Goal: Download file/media

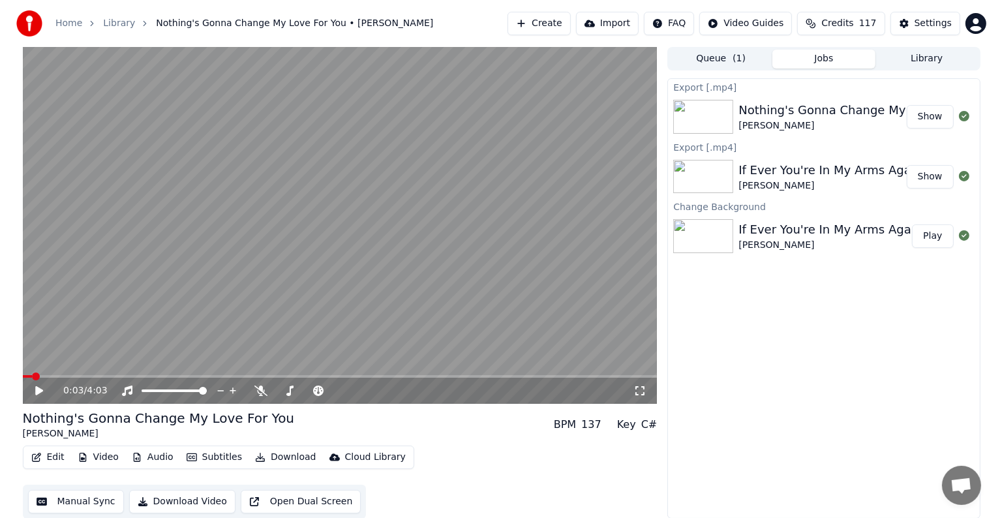
scroll to position [33, 0]
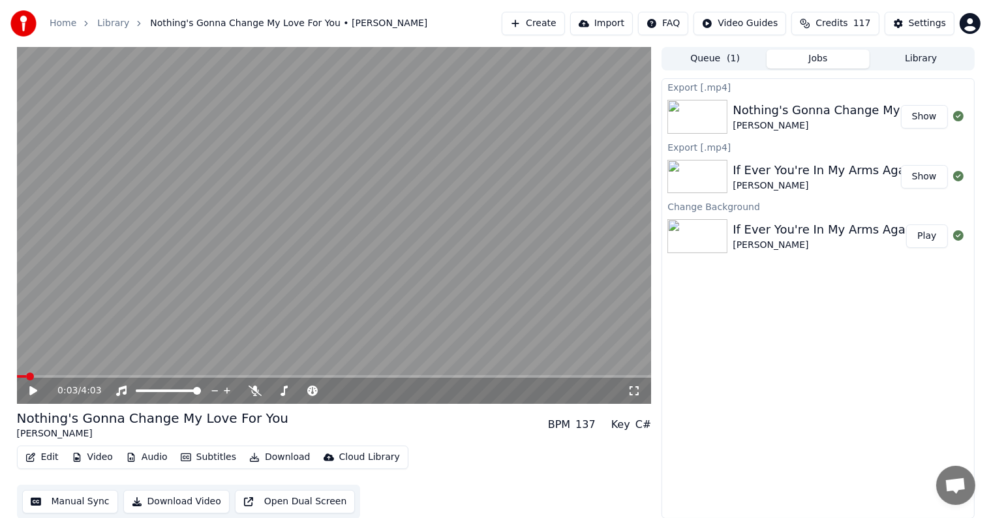
click at [926, 113] on button "Show" at bounding box center [924, 116] width 47 height 23
click at [31, 385] on icon at bounding box center [42, 390] width 31 height 10
click at [33, 388] on icon at bounding box center [42, 390] width 31 height 10
click at [911, 22] on button "Settings" at bounding box center [919, 23] width 70 height 23
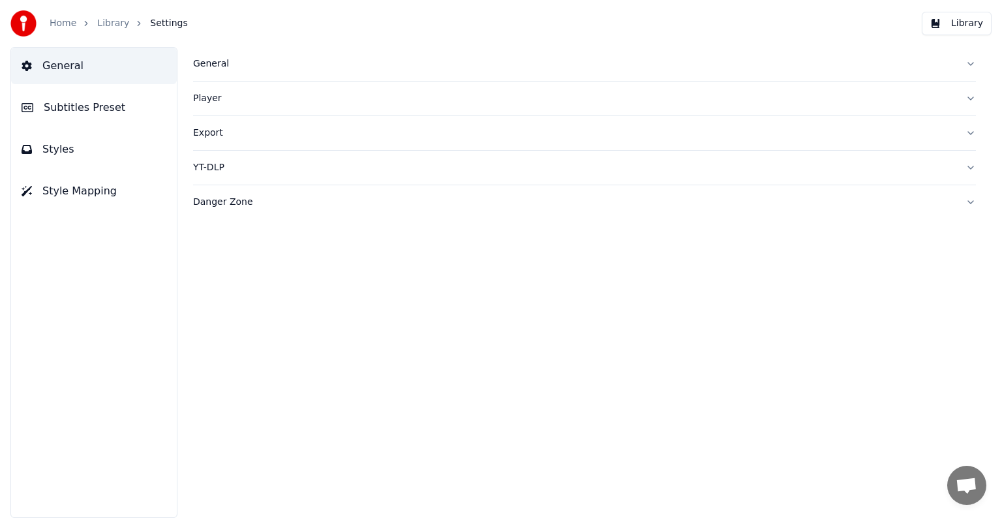
click at [57, 102] on span "Subtitles Preset" at bounding box center [85, 108] width 82 height 16
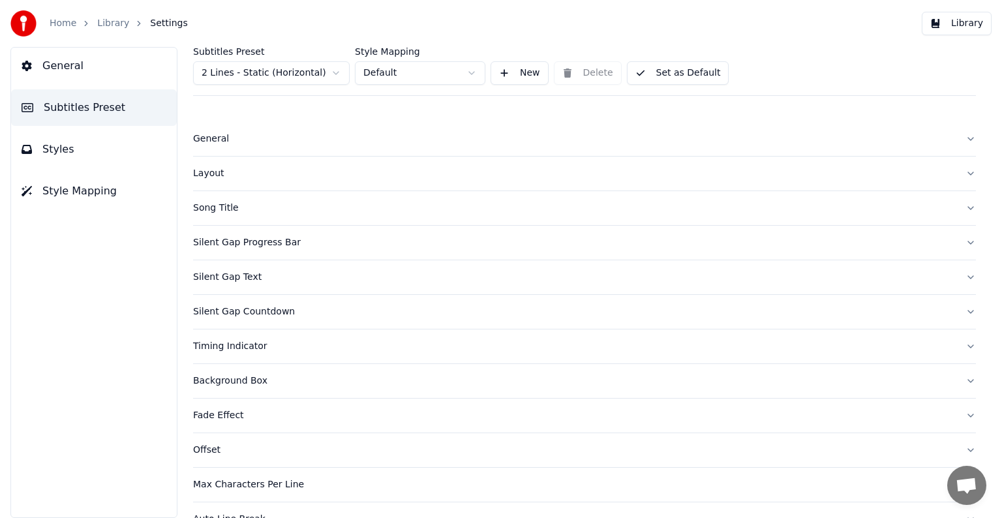
click at [263, 72] on html "Home Library Settings Library General Subtitles Preset Styles Style Mapping Sub…" at bounding box center [501, 259] width 1002 height 518
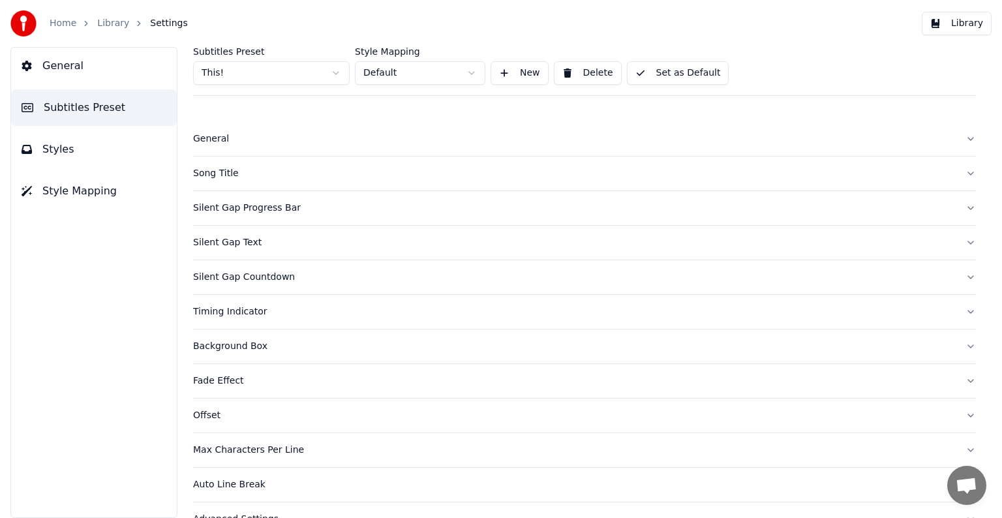
click at [213, 164] on button "Song Title" at bounding box center [584, 174] width 783 height 34
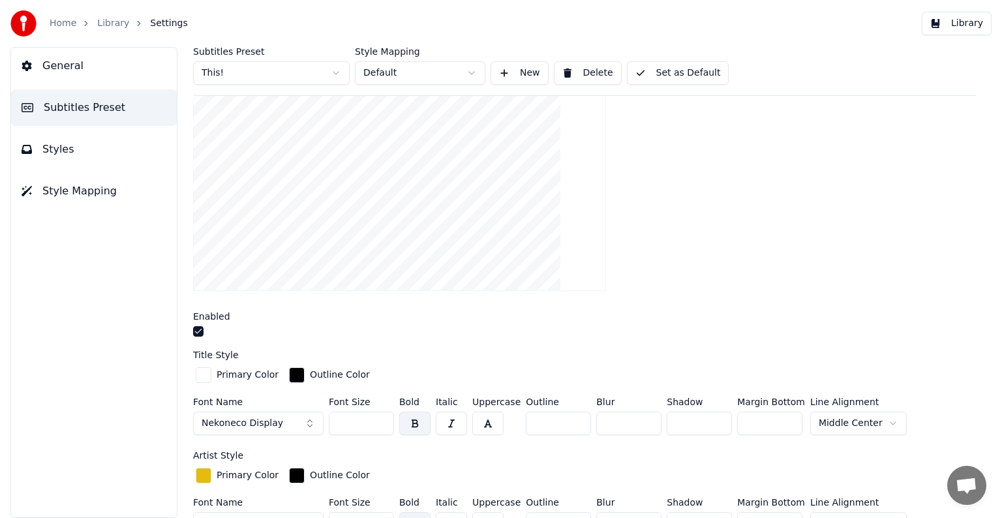
scroll to position [261, 0]
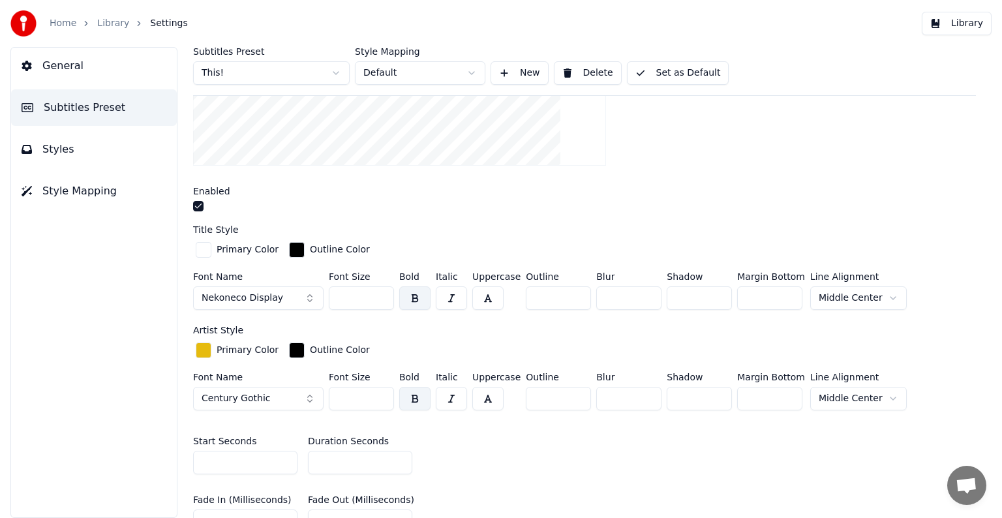
click at [400, 462] on input "**" at bounding box center [360, 462] width 104 height 23
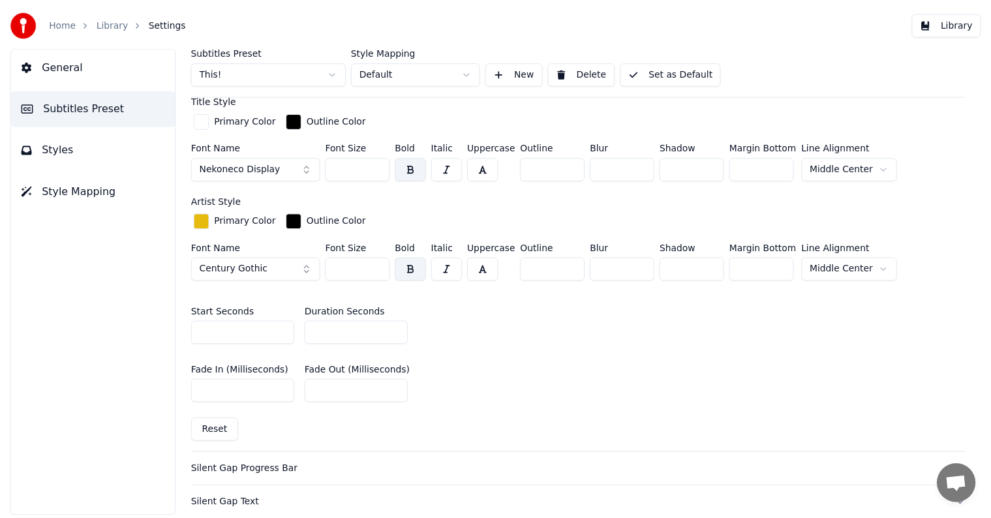
scroll to position [391, 0]
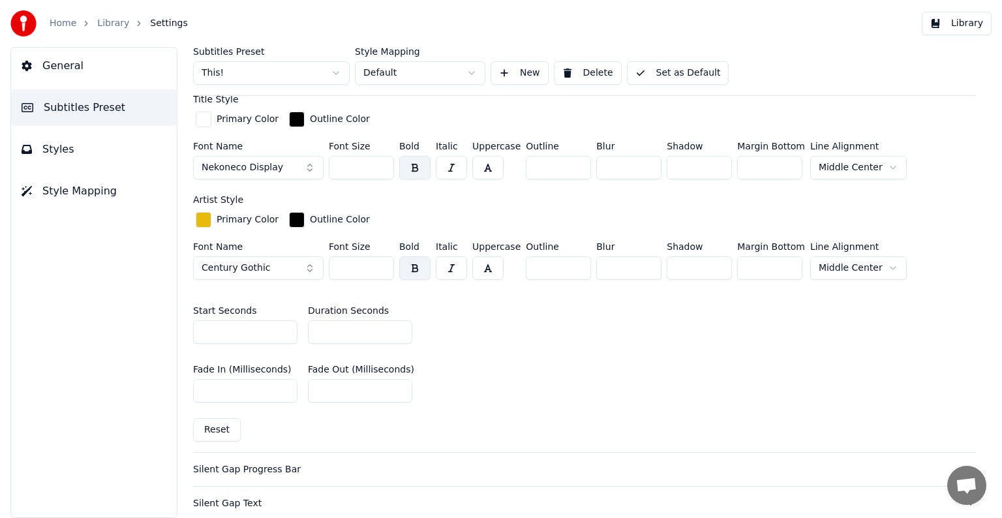
type input "*"
click at [679, 71] on button "Set as Default" at bounding box center [678, 72] width 102 height 23
click at [115, 23] on link "Library" at bounding box center [113, 23] width 32 height 13
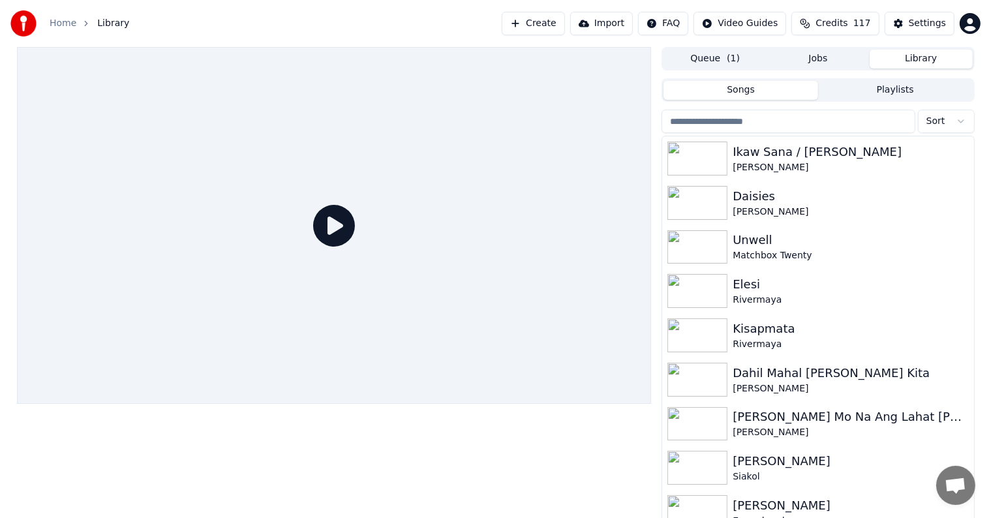
click at [939, 58] on button "Library" at bounding box center [920, 59] width 103 height 19
click at [800, 128] on input "search" at bounding box center [787, 121] width 253 height 23
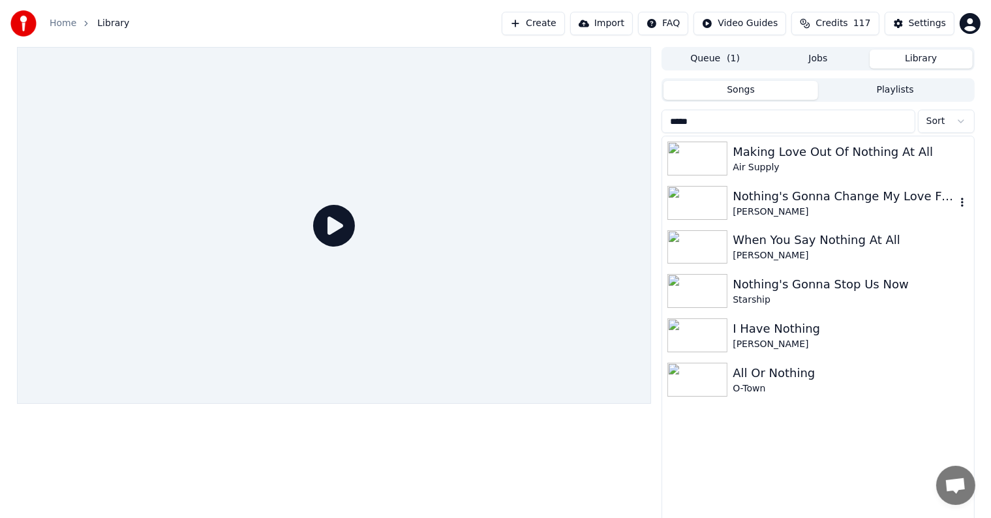
type input "*****"
click at [838, 208] on div "[PERSON_NAME]" at bounding box center [843, 211] width 222 height 13
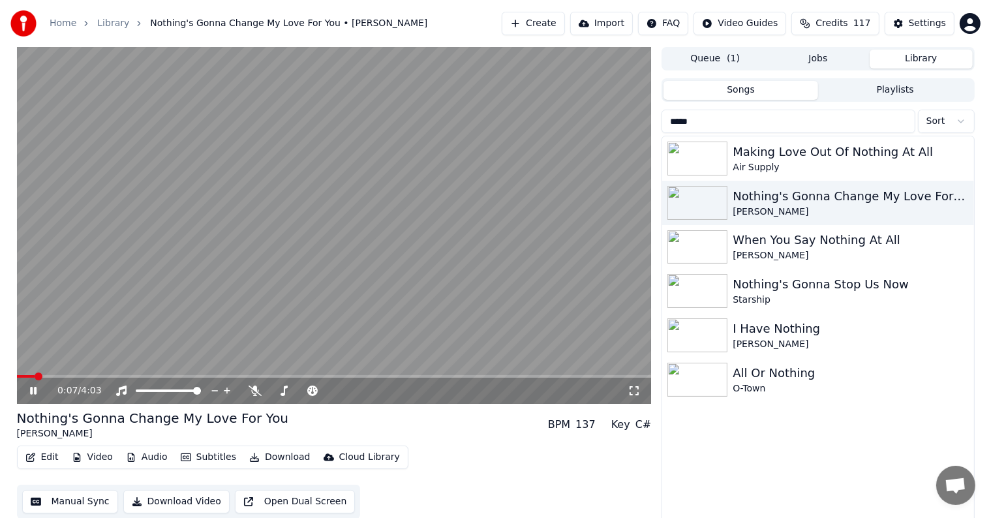
click at [36, 376] on span at bounding box center [334, 376] width 635 height 3
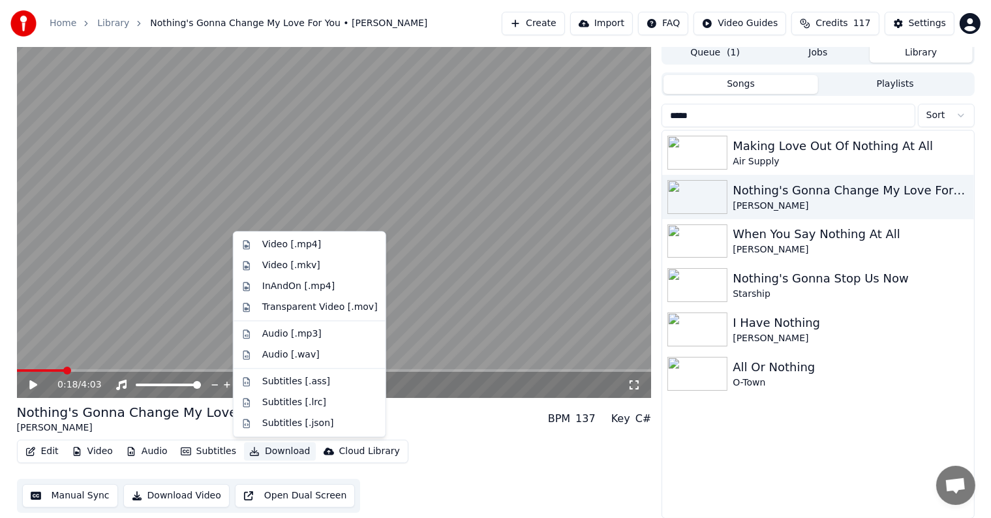
click at [267, 446] on button "Download" at bounding box center [280, 451] width 72 height 18
click at [282, 243] on div "Video [.mp4]" at bounding box center [291, 244] width 59 height 13
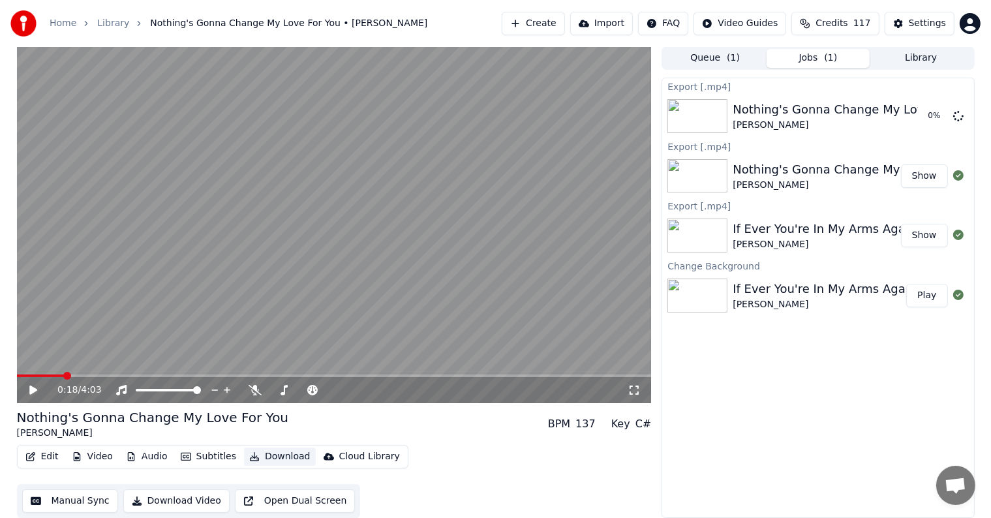
scroll to position [1, 0]
click at [922, 57] on button "Library" at bounding box center [920, 58] width 103 height 19
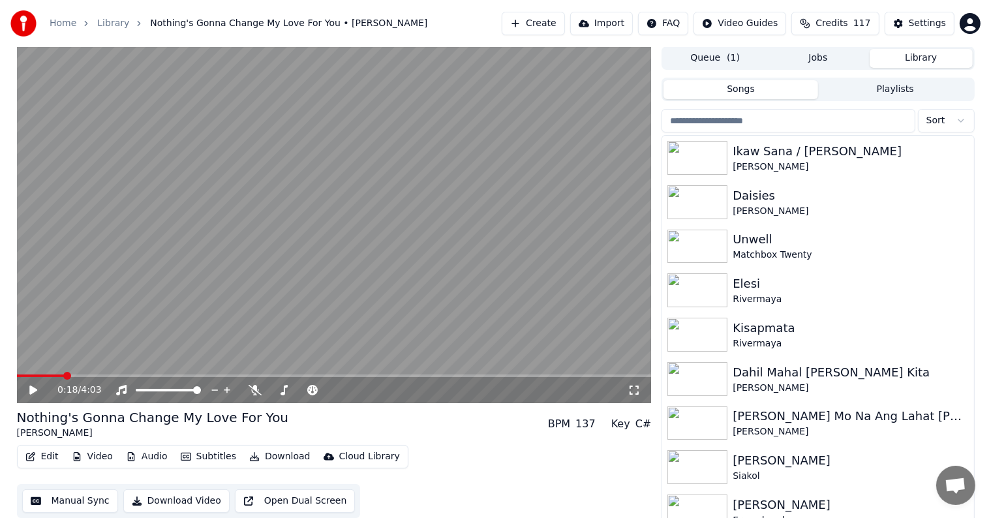
click at [793, 123] on input "search" at bounding box center [787, 120] width 253 height 23
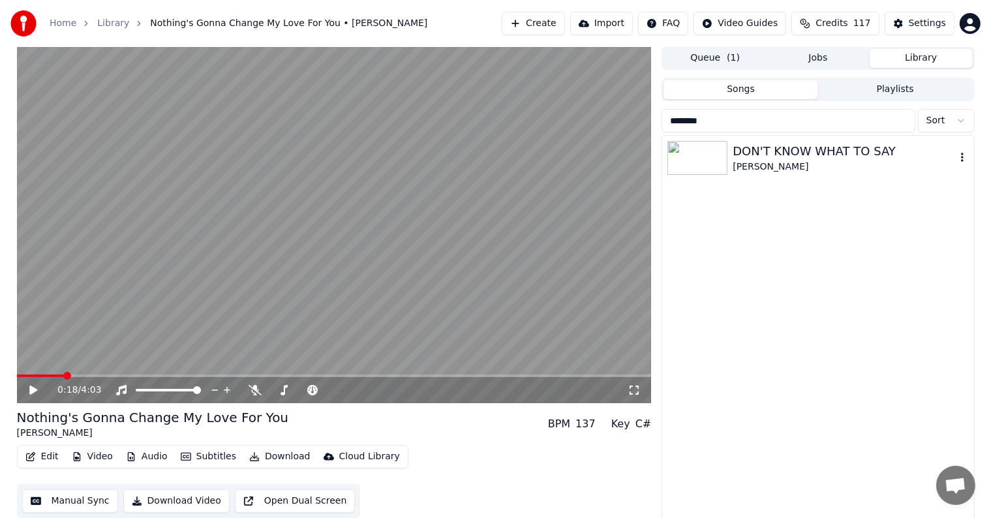
type input "********"
click at [782, 149] on div "DON'T KNOW WHAT TO SAY" at bounding box center [843, 151] width 222 height 18
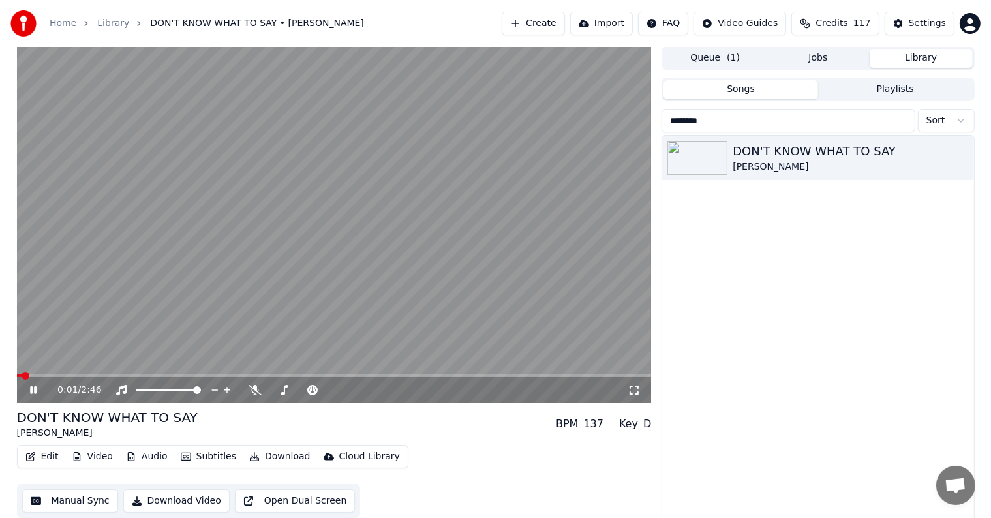
click at [33, 453] on icon "button" at bounding box center [30, 456] width 10 height 9
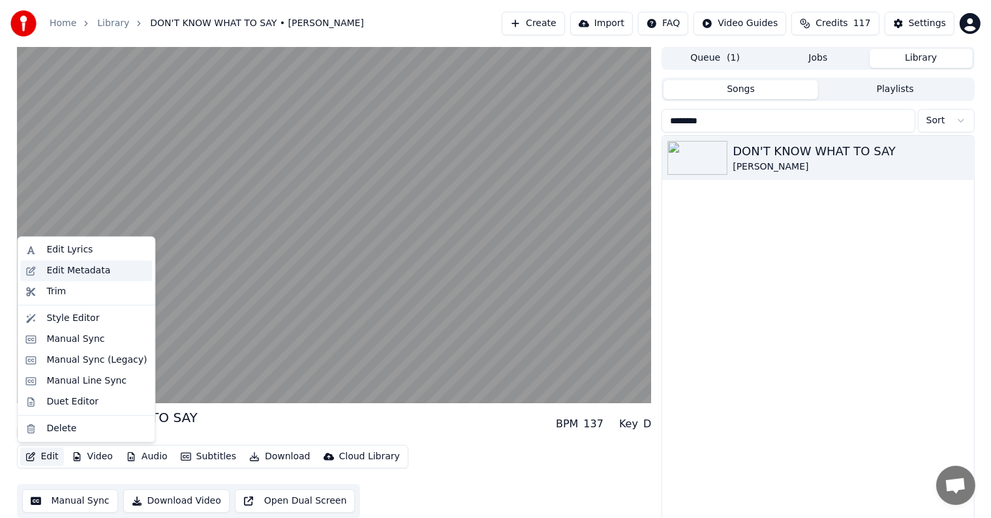
click at [55, 266] on div "Edit Metadata" at bounding box center [78, 270] width 64 height 13
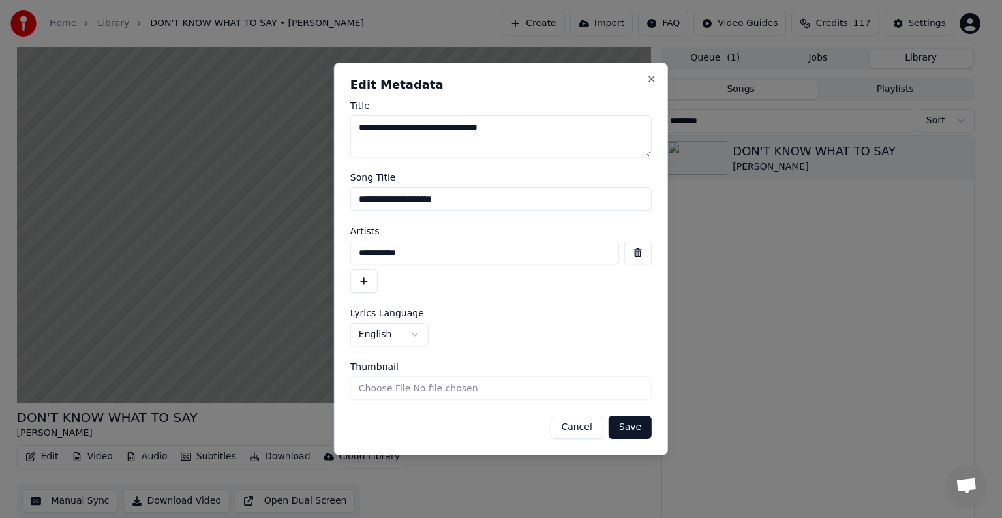
drag, startPoint x: 367, startPoint y: 198, endPoint x: 659, endPoint y: 198, distance: 291.5
click at [659, 198] on div "**********" at bounding box center [501, 259] width 334 height 393
type input "**********"
click at [609, 415] on button "Save" at bounding box center [630, 426] width 43 height 23
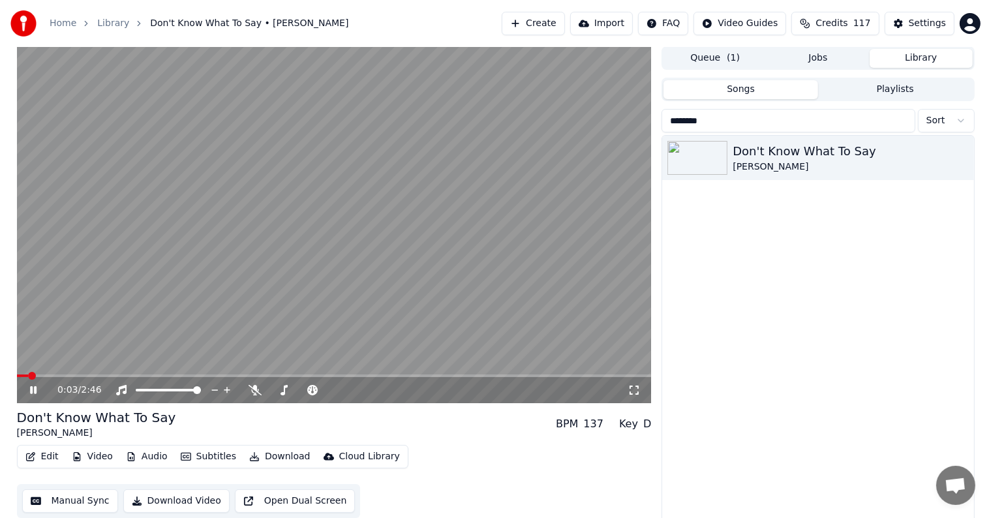
click at [29, 375] on span at bounding box center [23, 375] width 12 height 3
click at [29, 391] on icon at bounding box center [42, 390] width 31 height 10
click at [918, 28] on div "Settings" at bounding box center [927, 23] width 37 height 13
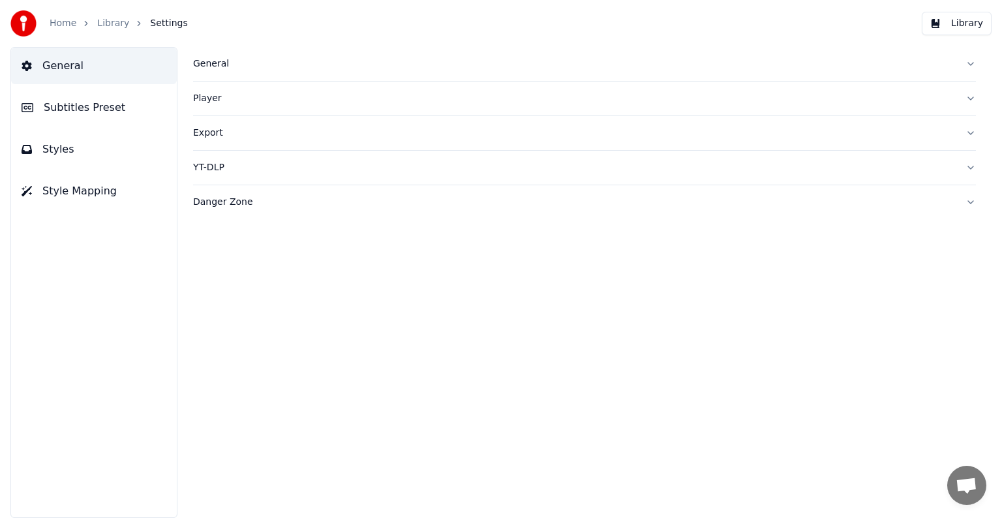
drag, startPoint x: 68, startPoint y: 108, endPoint x: 105, endPoint y: 98, distance: 38.6
click at [68, 108] on span "Subtitles Preset" at bounding box center [85, 108] width 82 height 16
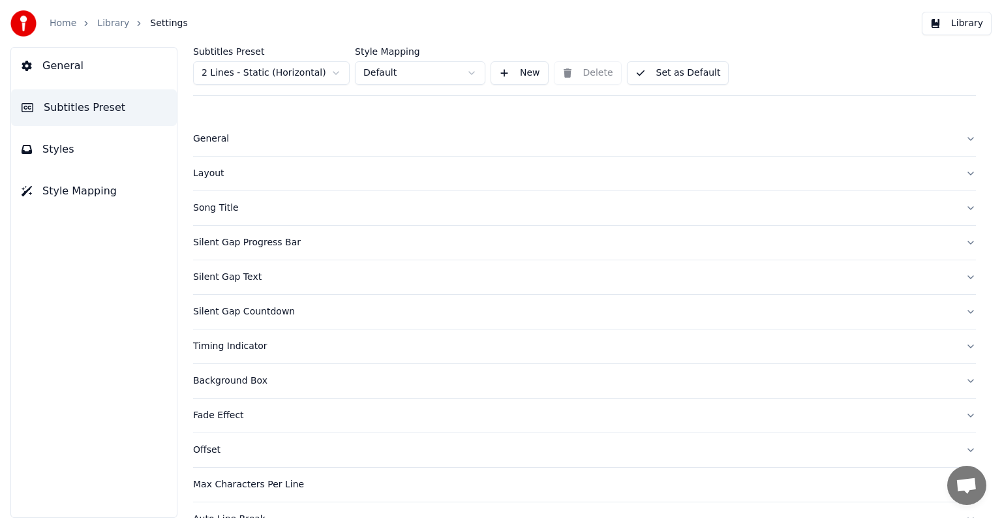
click at [267, 56] on div "Subtitles Preset 2 Lines - Static (Horizontal)" at bounding box center [271, 66] width 157 height 38
click at [262, 75] on html "Home Library Settings Library General Subtitles Preset Styles Style Mapping Sub…" at bounding box center [501, 259] width 1002 height 518
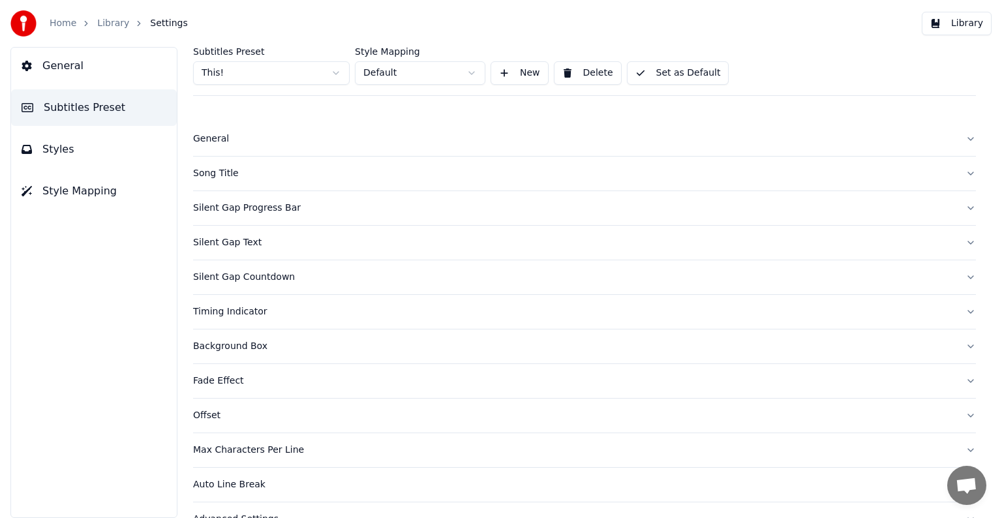
click at [219, 175] on div "Song Title" at bounding box center [574, 173] width 762 height 13
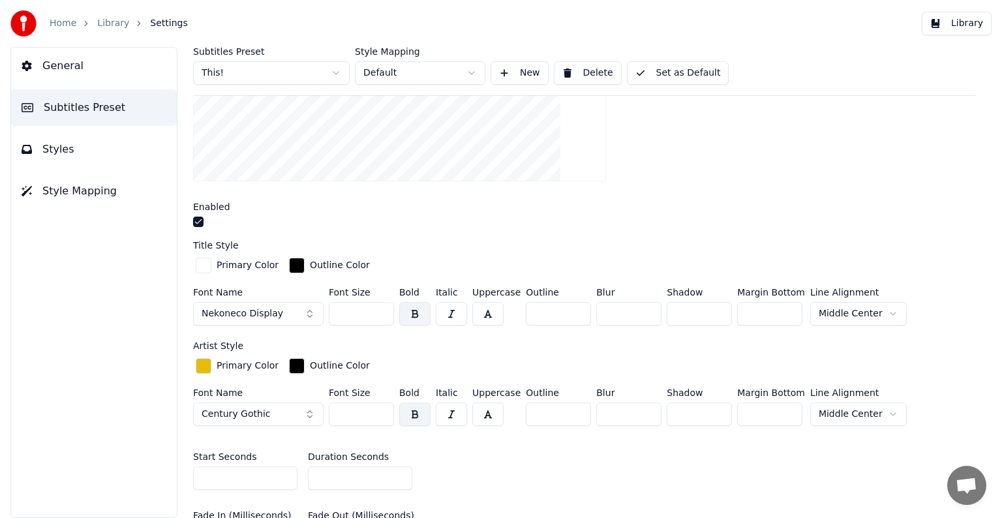
scroll to position [326, 0]
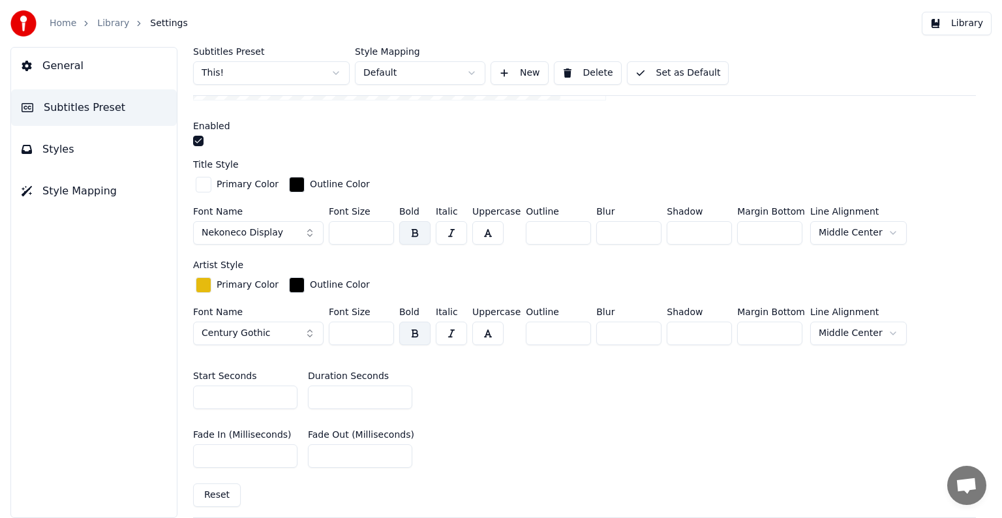
click at [398, 389] on input "*" at bounding box center [360, 396] width 104 height 23
click at [398, 389] on input "**" at bounding box center [360, 396] width 104 height 23
click at [400, 397] on input "**" at bounding box center [360, 396] width 104 height 23
click at [400, 397] on input "*" at bounding box center [360, 396] width 104 height 23
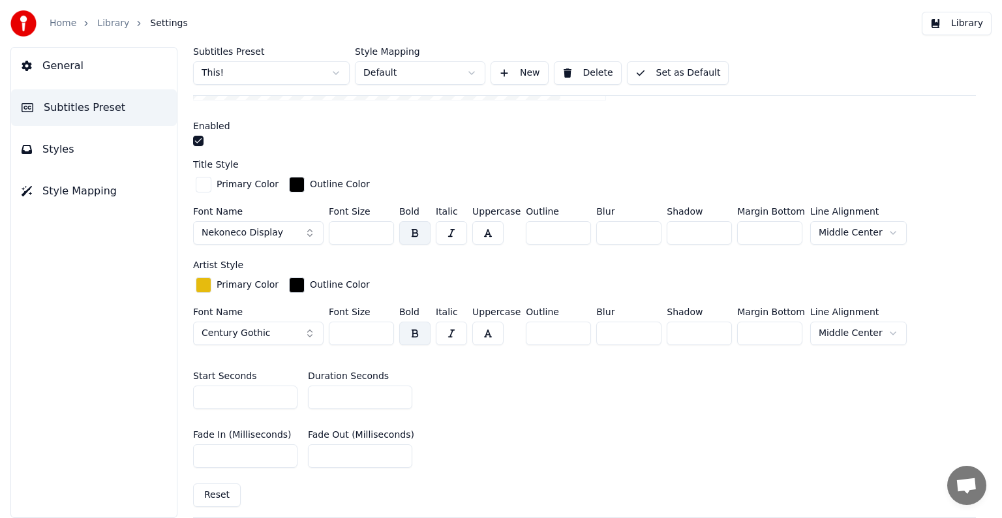
type input "**"
click at [400, 390] on input "**" at bounding box center [360, 396] width 104 height 23
drag, startPoint x: 364, startPoint y: 232, endPoint x: 342, endPoint y: 233, distance: 21.5
click at [342, 233] on input "***" at bounding box center [361, 232] width 65 height 23
type input "***"
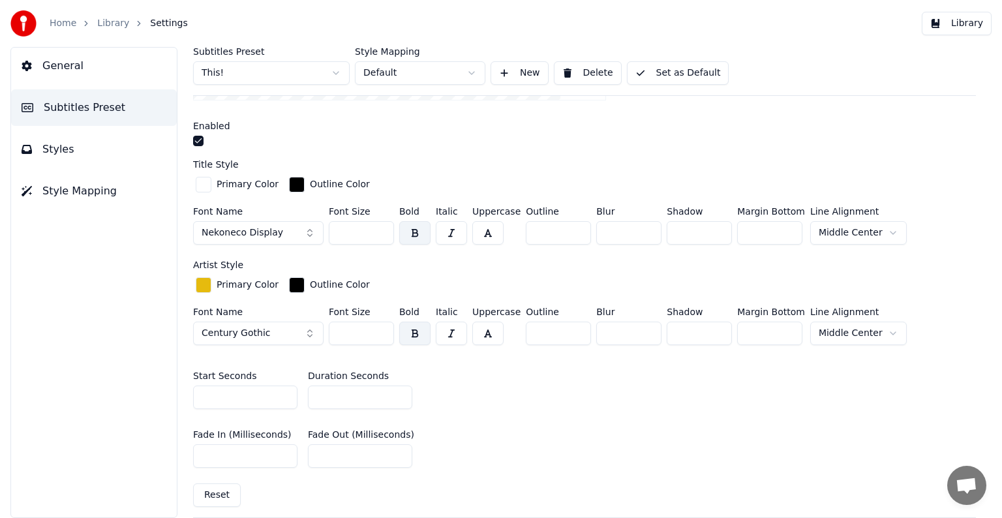
click at [697, 50] on div "Subtitles Preset This! Style Mapping Default New Delete Set as Default" at bounding box center [584, 71] width 783 height 49
click at [690, 68] on button "Set as Default" at bounding box center [678, 72] width 102 height 23
click at [120, 28] on link "Library" at bounding box center [113, 23] width 32 height 13
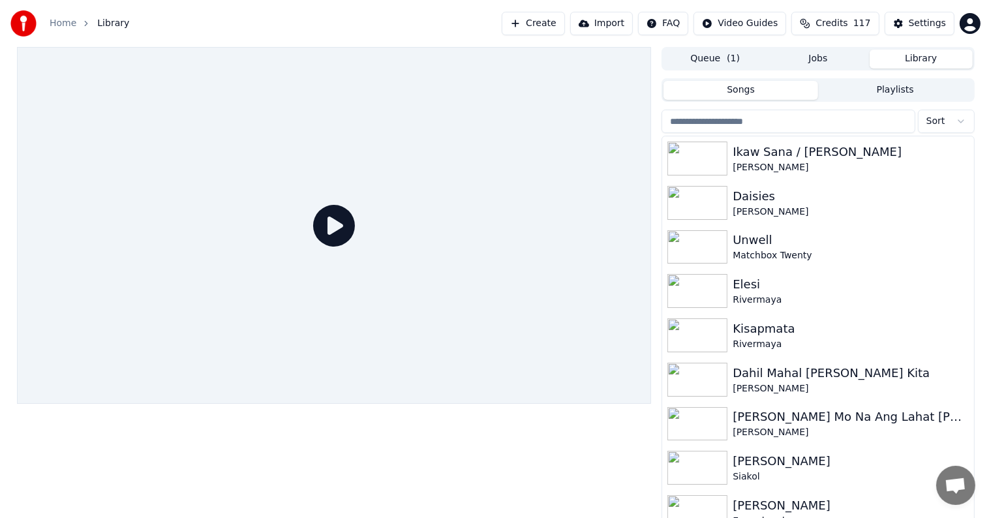
click at [859, 121] on input "search" at bounding box center [787, 121] width 253 height 23
type input "*"
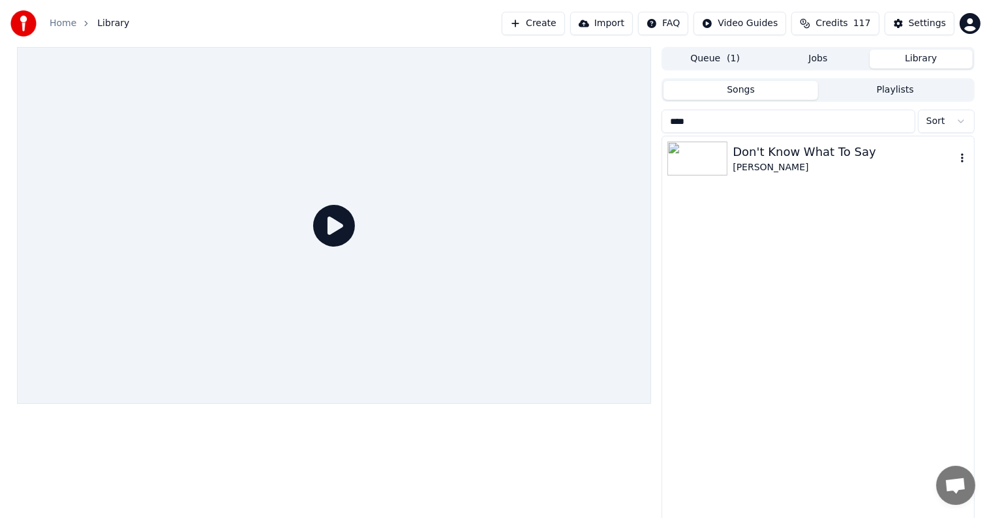
type input "****"
click at [874, 137] on div "Don't Know What To Say [PERSON_NAME]" at bounding box center [817, 158] width 311 height 44
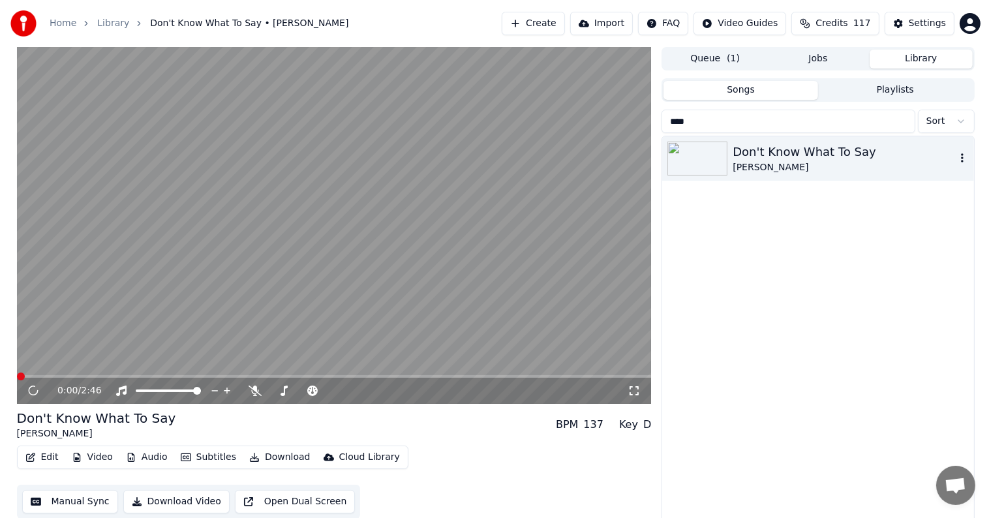
click at [874, 157] on div "Don't Know What To Say" at bounding box center [843, 152] width 222 height 18
click at [34, 389] on icon at bounding box center [33, 391] width 7 height 8
click at [928, 10] on div "Home Library Don't Know What To Say • [PERSON_NAME] Create Import FAQ Video Gui…" at bounding box center [495, 23] width 991 height 47
click at [925, 20] on div "Settings" at bounding box center [927, 23] width 37 height 13
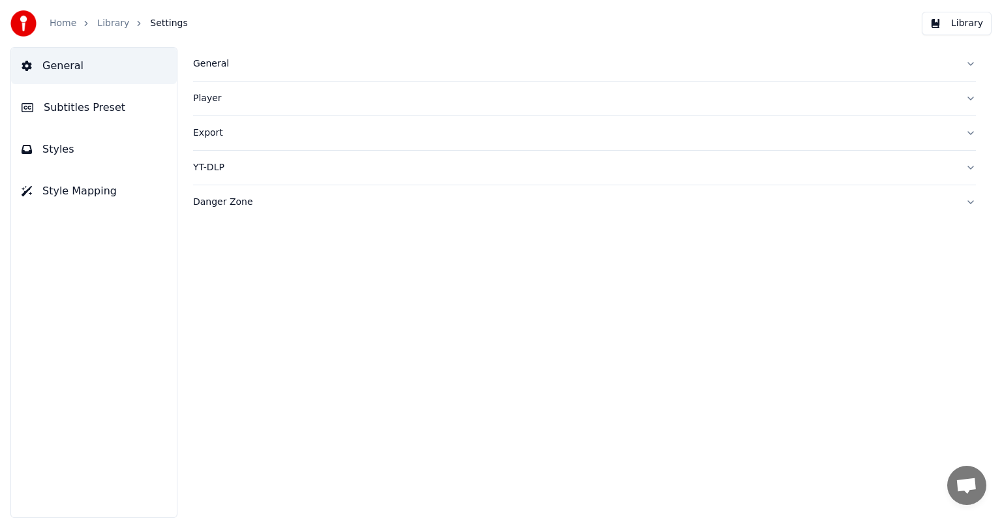
click at [100, 95] on button "Subtitles Preset" at bounding box center [94, 107] width 166 height 37
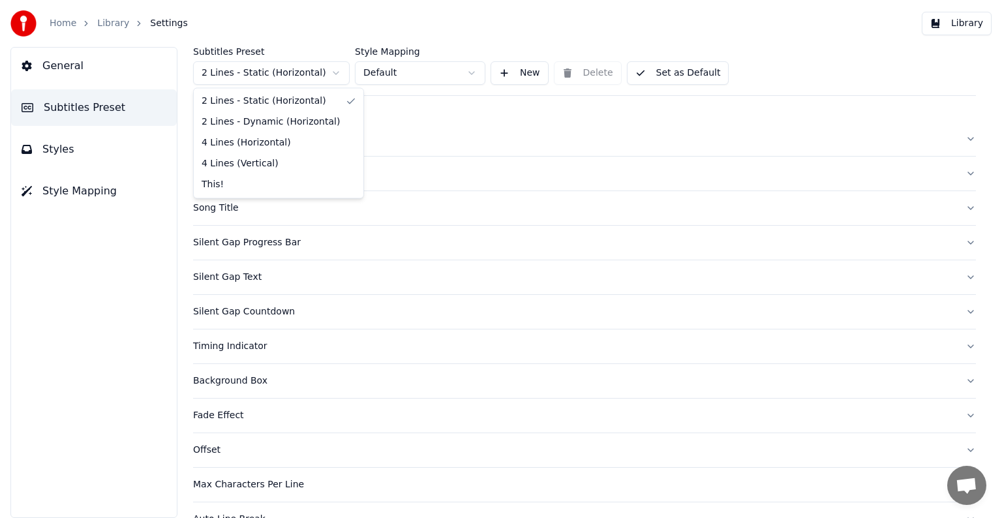
click at [267, 71] on html "Home Library Settings Library General Subtitles Preset Styles Style Mapping Sub…" at bounding box center [501, 259] width 1002 height 518
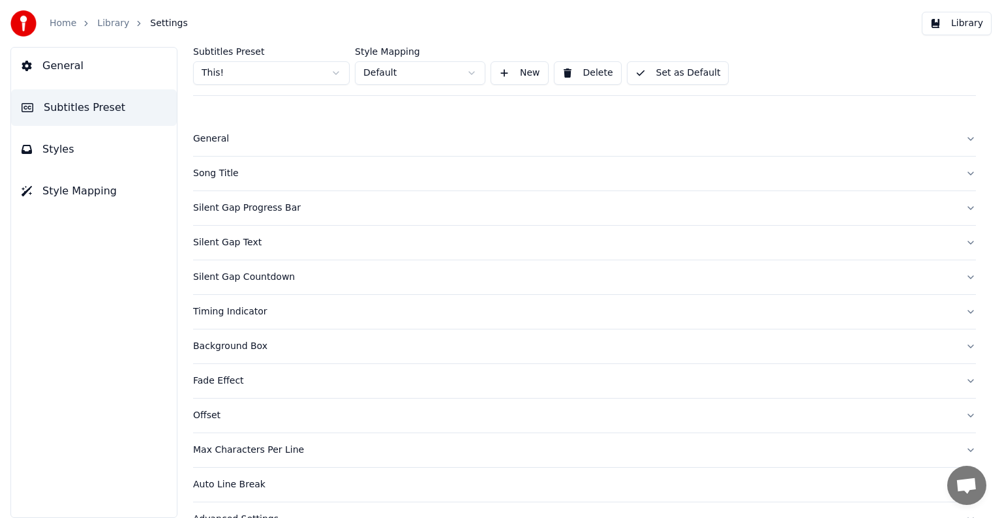
click at [263, 198] on button "Silent Gap Progress Bar" at bounding box center [584, 208] width 783 height 34
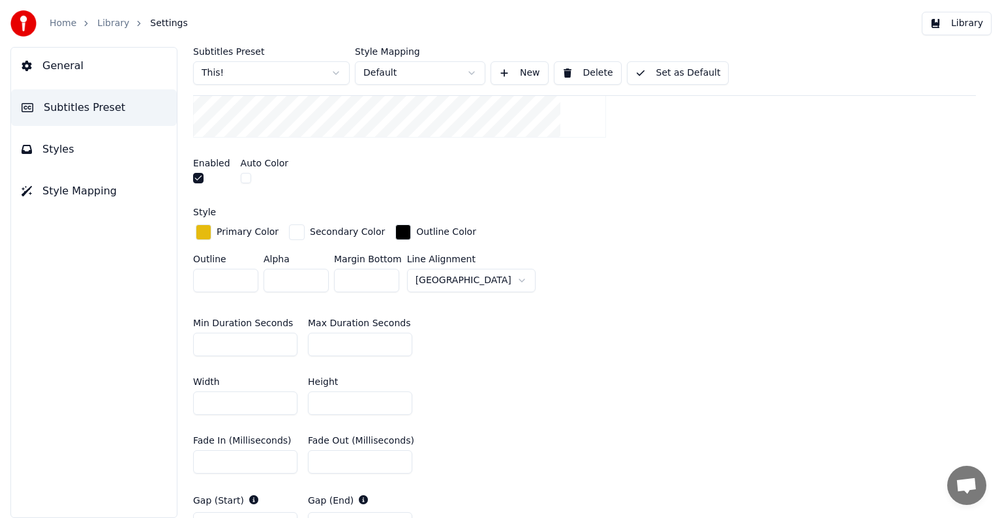
scroll to position [391, 0]
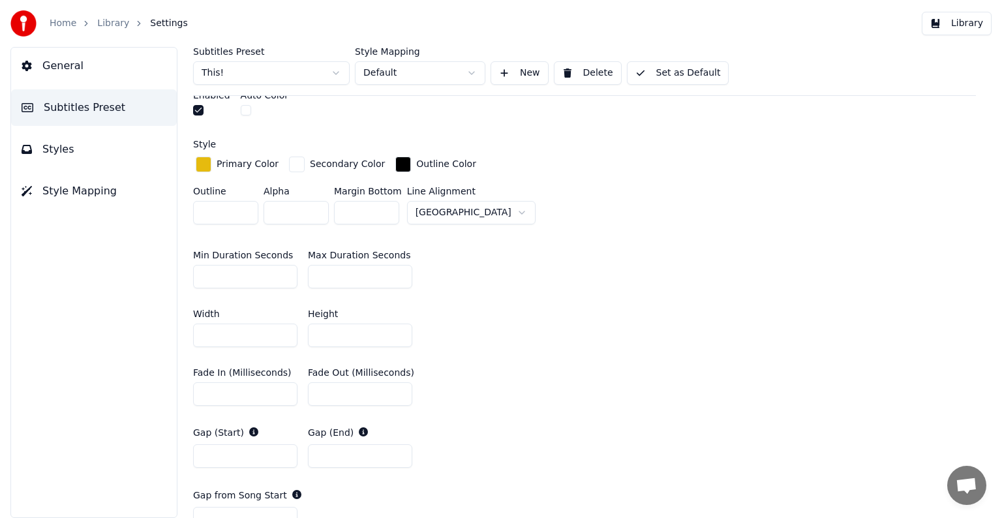
click at [214, 269] on input "*" at bounding box center [245, 276] width 104 height 23
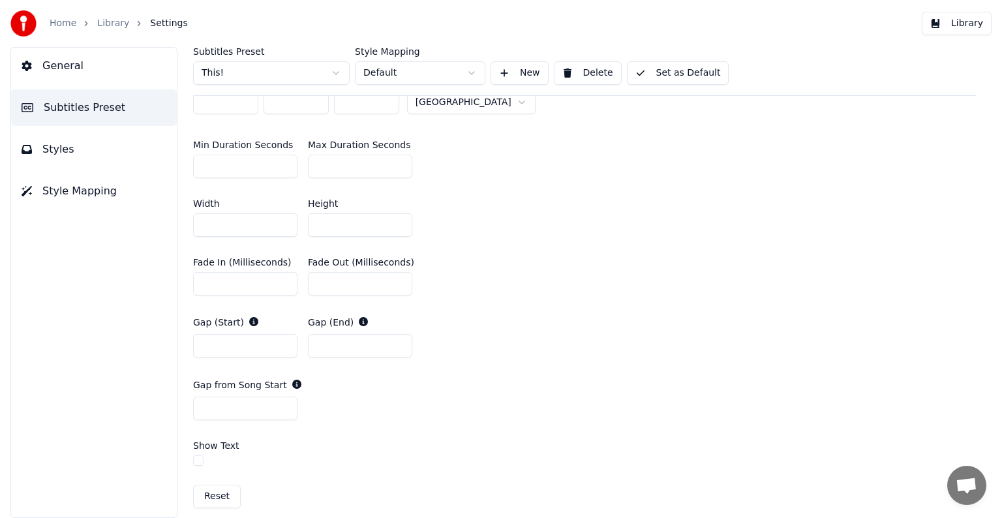
scroll to position [522, 0]
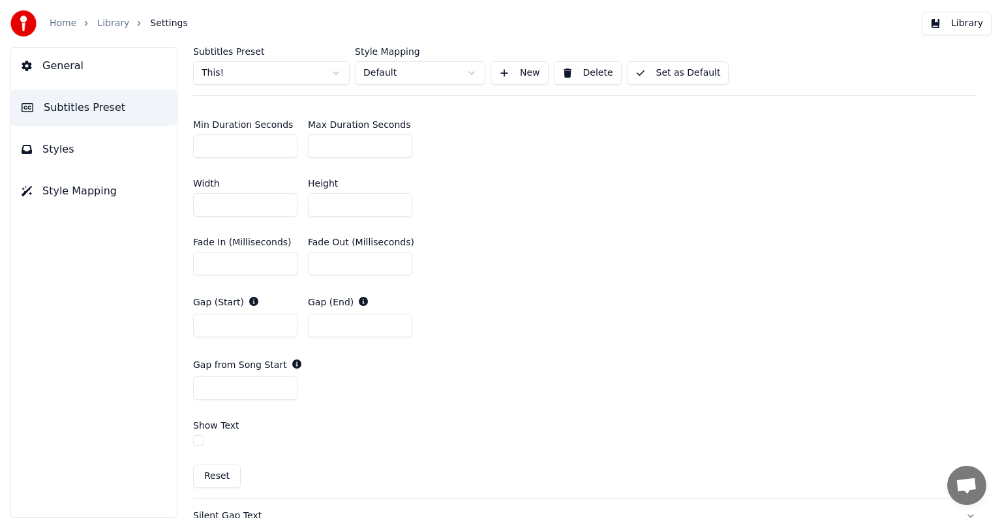
type input "**"
click at [657, 60] on div "Subtitles Preset This! Style Mapping Default New Delete Set as Default" at bounding box center [584, 71] width 783 height 49
click at [657, 72] on button "Set as Default" at bounding box center [678, 72] width 102 height 23
click at [118, 22] on link "Library" at bounding box center [113, 23] width 32 height 13
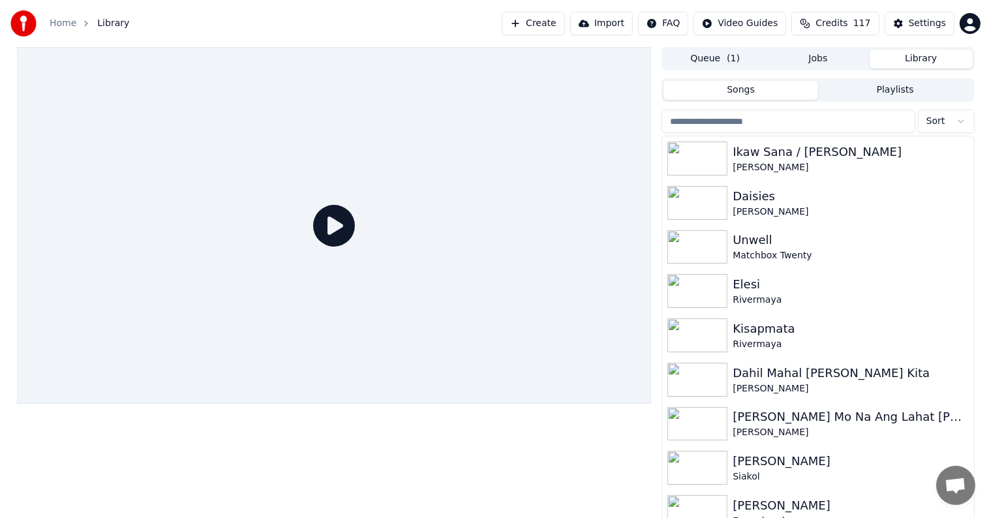
click at [831, 128] on input "search" at bounding box center [787, 121] width 253 height 23
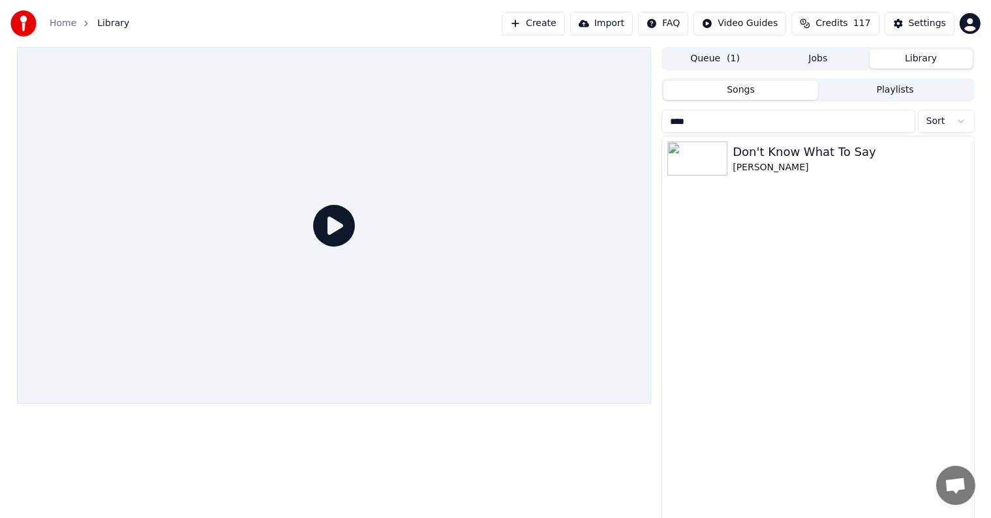
type input "****"
click at [835, 151] on div "Don't Know What To Say" at bounding box center [843, 152] width 222 height 18
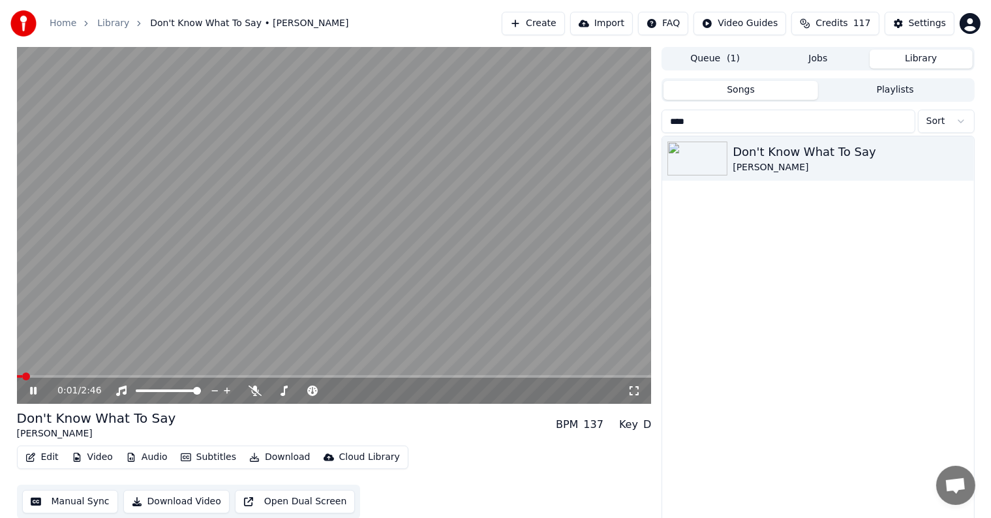
click at [50, 374] on video at bounding box center [334, 225] width 635 height 357
click at [48, 376] on span at bounding box center [334, 376] width 635 height 3
click at [43, 376] on span at bounding box center [30, 376] width 27 height 3
click at [29, 392] on icon at bounding box center [33, 390] width 8 height 9
click at [35, 387] on icon at bounding box center [33, 391] width 7 height 8
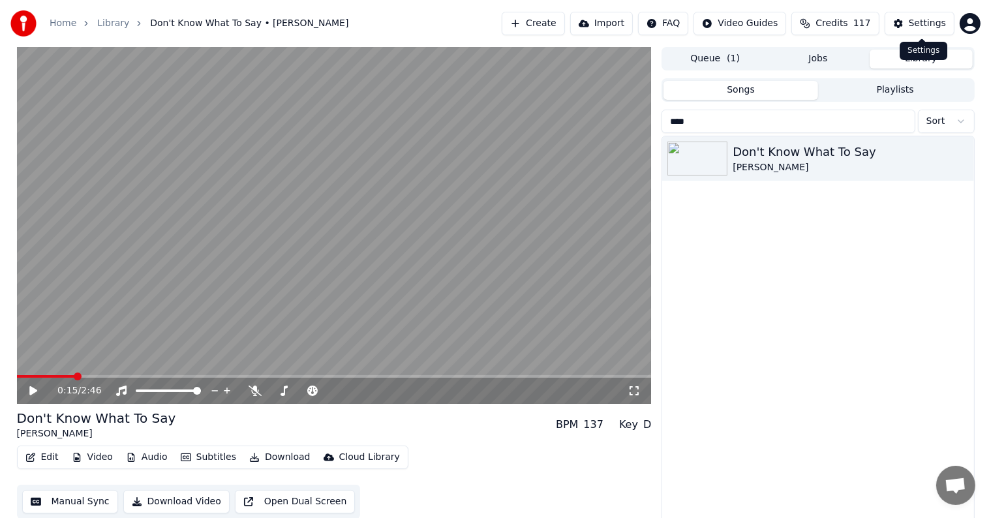
click at [922, 21] on div "Settings" at bounding box center [927, 23] width 37 height 13
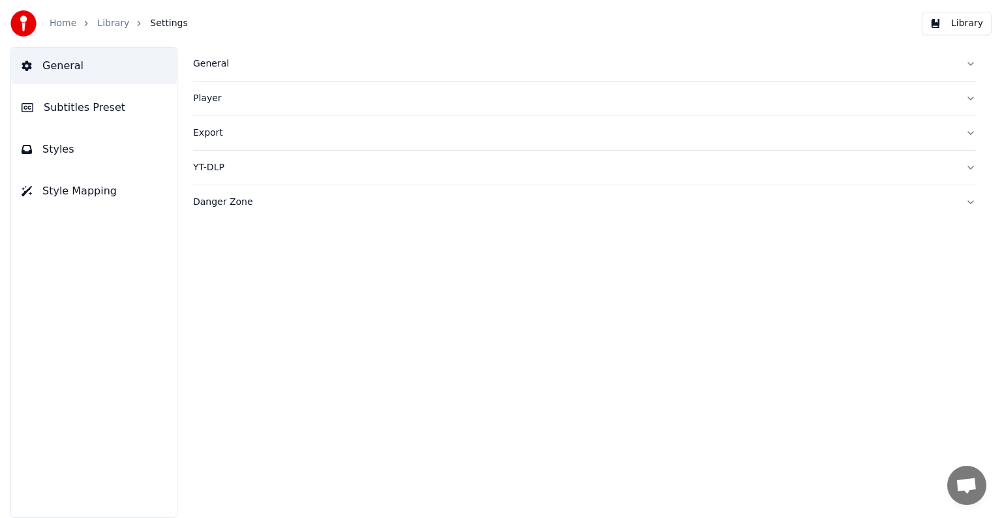
click at [67, 111] on span "Subtitles Preset" at bounding box center [85, 108] width 82 height 16
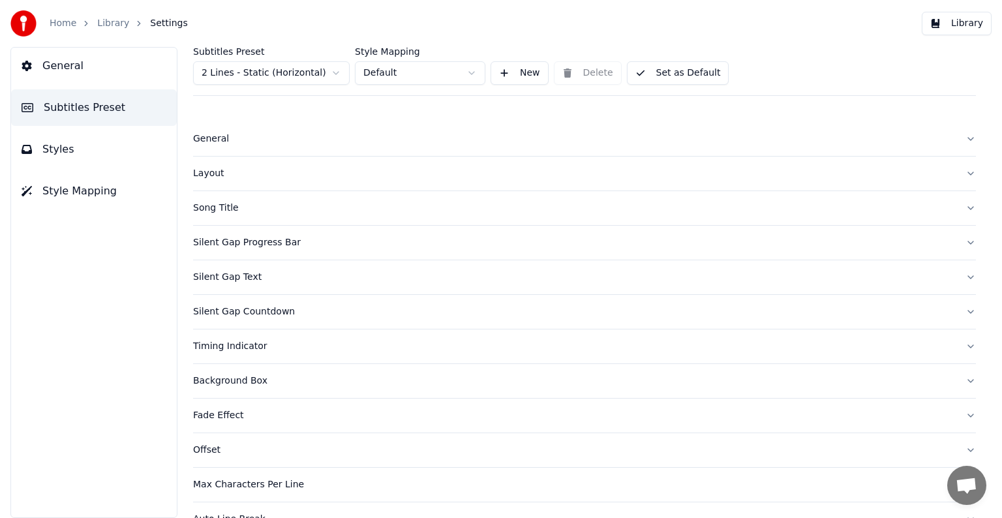
click at [252, 71] on html "Home Library Settings Library General Subtitles Preset Styles Style Mapping Sub…" at bounding box center [501, 259] width 1002 height 518
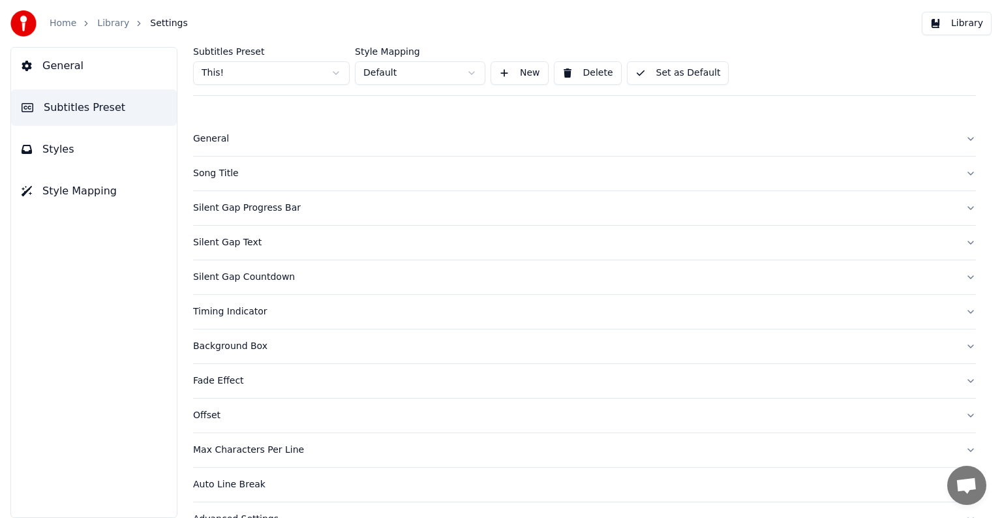
click at [219, 142] on div "General" at bounding box center [574, 138] width 762 height 13
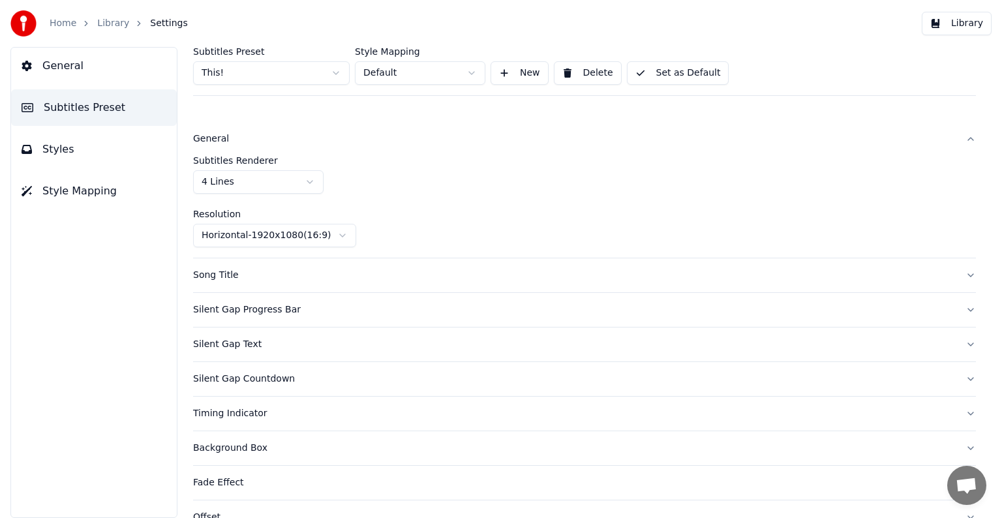
click at [229, 275] on div "Song Title" at bounding box center [574, 275] width 762 height 13
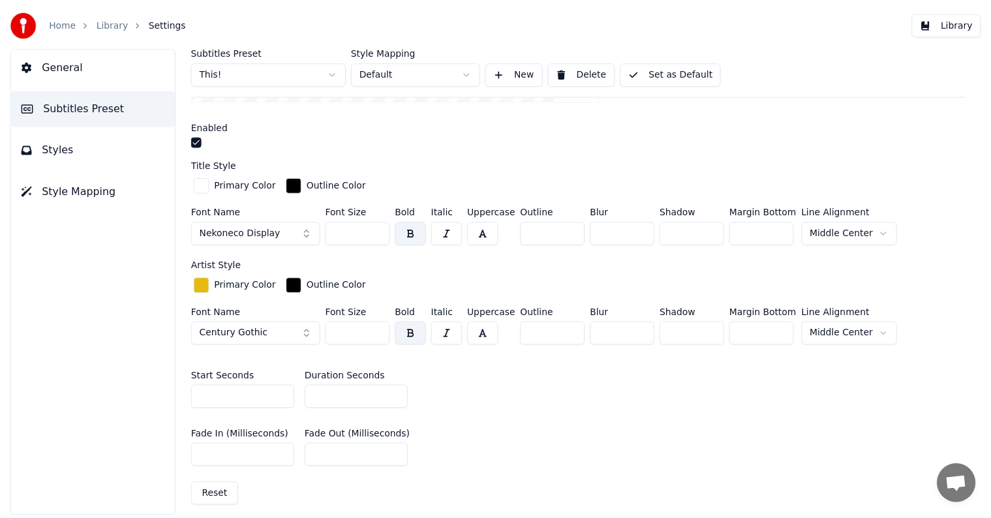
scroll to position [326, 0]
click at [401, 397] on input "*" at bounding box center [360, 396] width 104 height 23
type input "*"
click at [401, 397] on input "*" at bounding box center [360, 396] width 104 height 23
click at [657, 74] on button "Set as Default" at bounding box center [678, 72] width 102 height 23
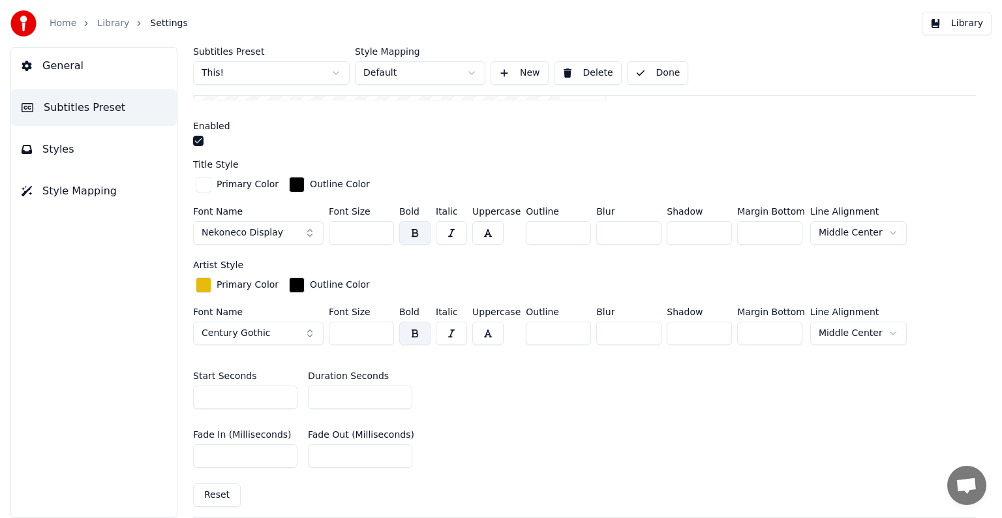
click at [115, 25] on link "Library" at bounding box center [113, 23] width 32 height 13
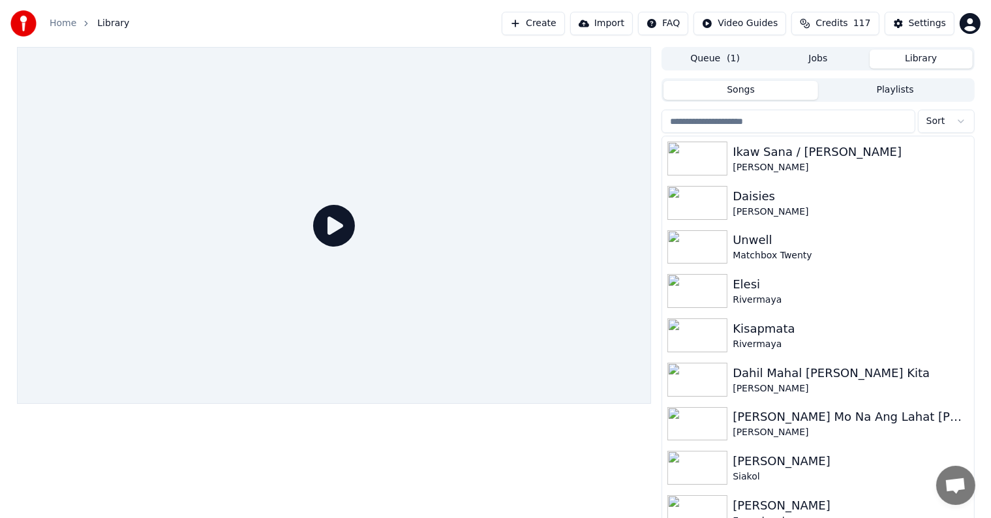
click at [831, 126] on input "search" at bounding box center [787, 121] width 253 height 23
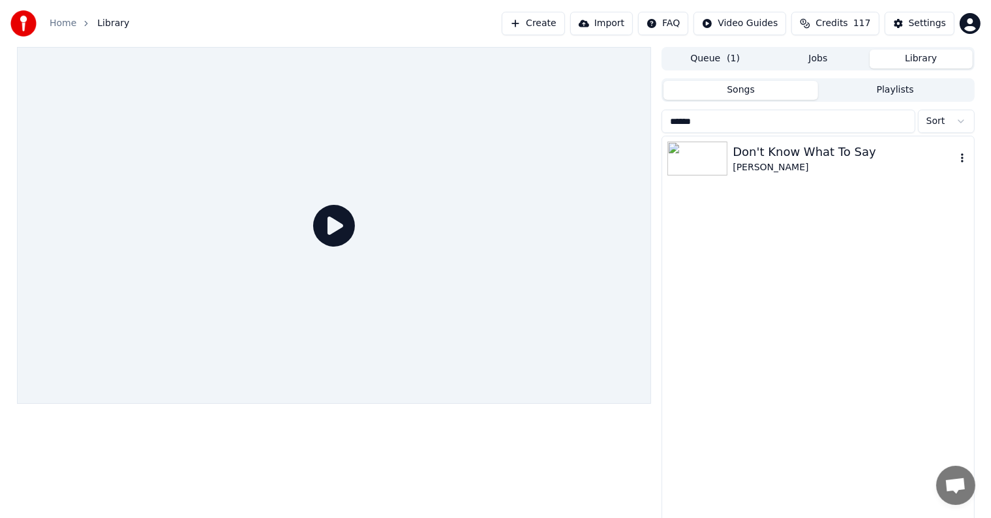
type input "*****"
click at [826, 148] on div "Don't Know What To Say" at bounding box center [843, 152] width 222 height 18
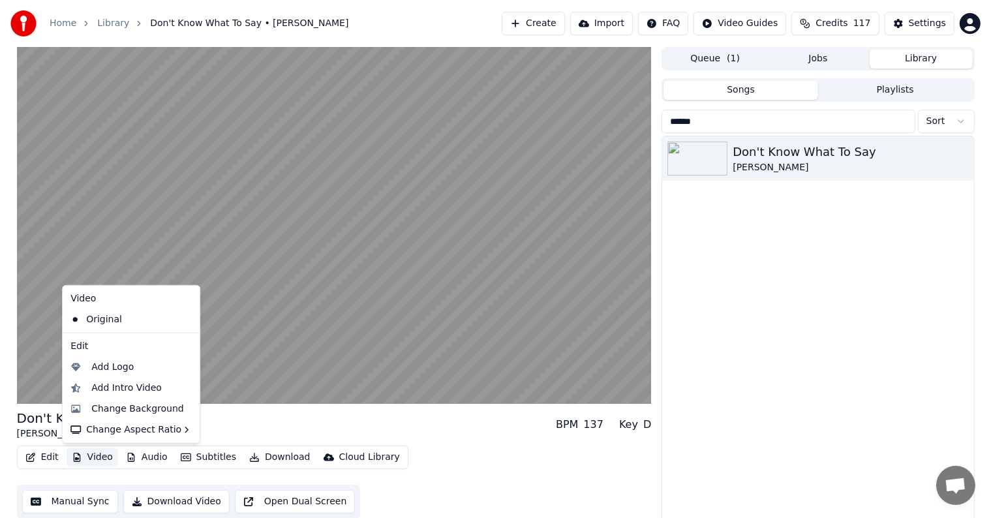
click at [99, 452] on button "Video" at bounding box center [93, 457] width 52 height 18
click at [121, 410] on div "Change Background" at bounding box center [137, 408] width 93 height 13
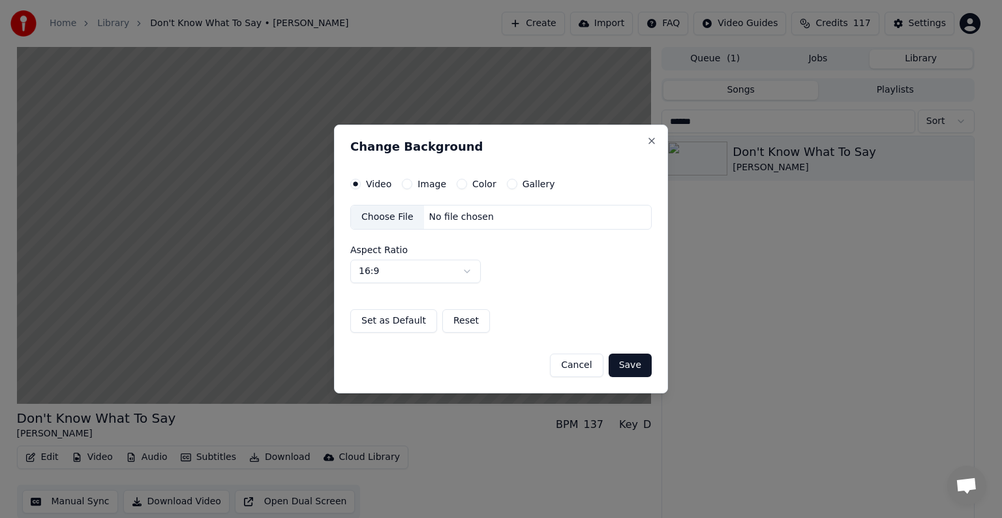
click at [410, 186] on button "Image" at bounding box center [407, 184] width 10 height 10
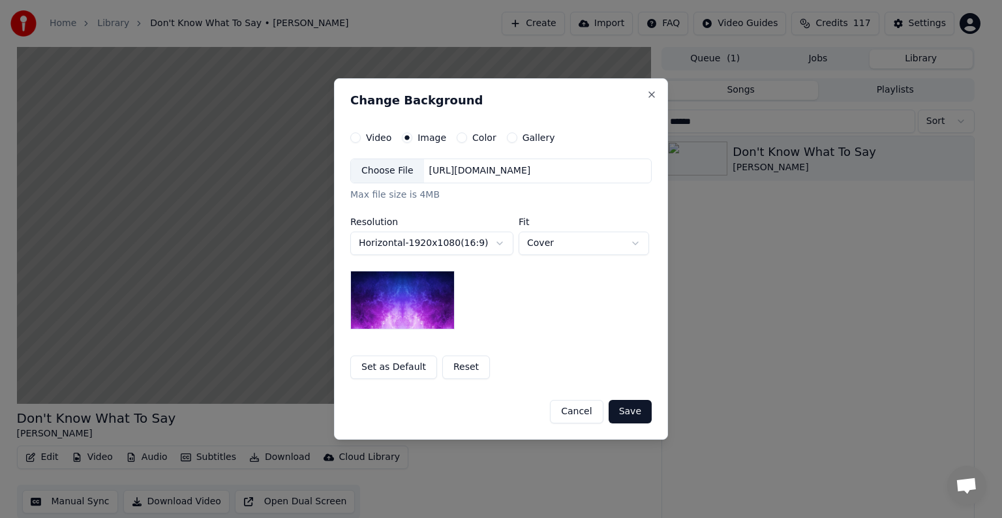
click at [406, 182] on div "Choose File" at bounding box center [387, 170] width 73 height 23
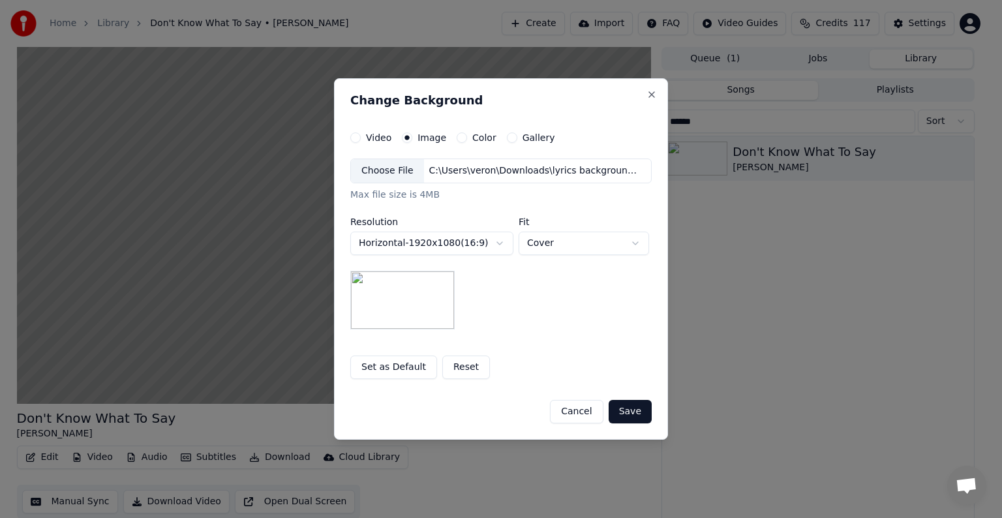
click at [632, 412] on button "Save" at bounding box center [630, 411] width 43 height 23
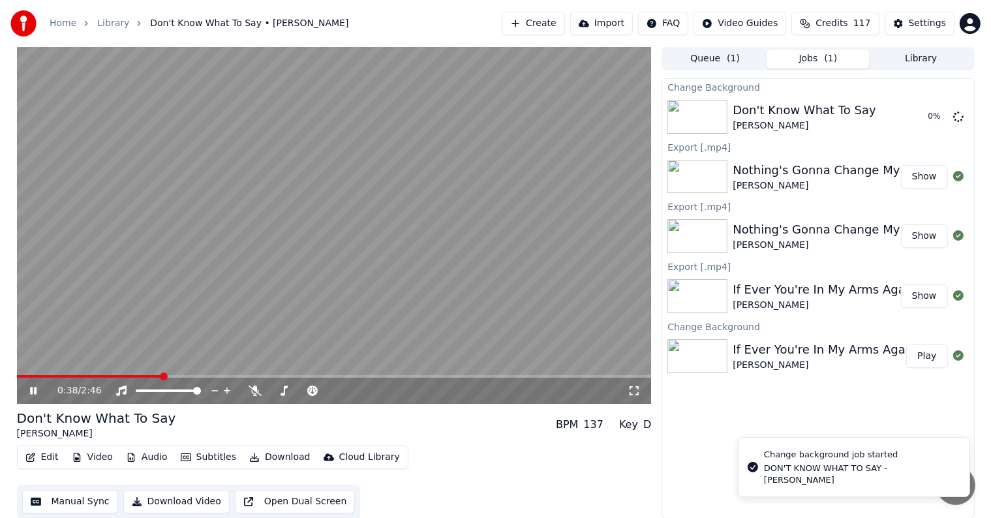
click at [294, 206] on video at bounding box center [334, 225] width 635 height 357
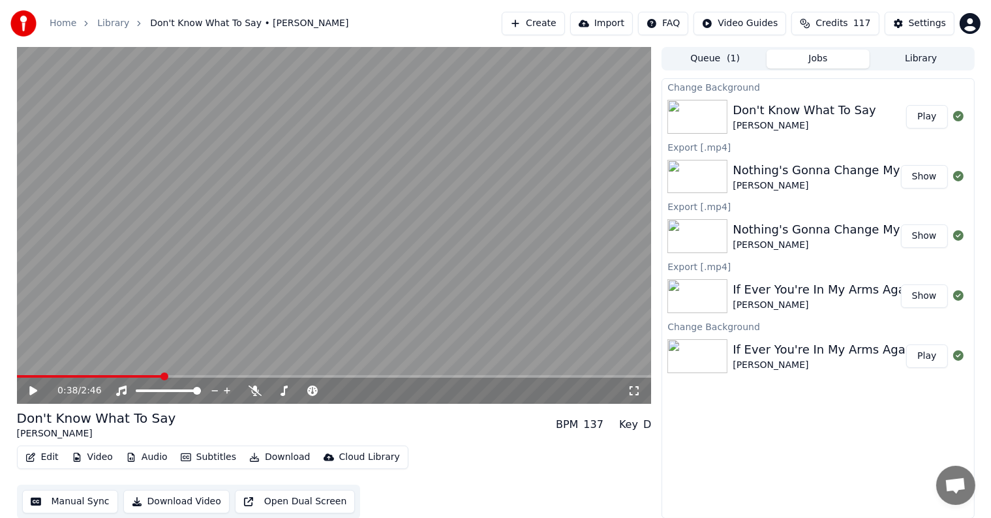
click at [928, 113] on button "Play" at bounding box center [926, 116] width 41 height 23
click at [65, 496] on button "Manual Sync" at bounding box center [70, 501] width 96 height 23
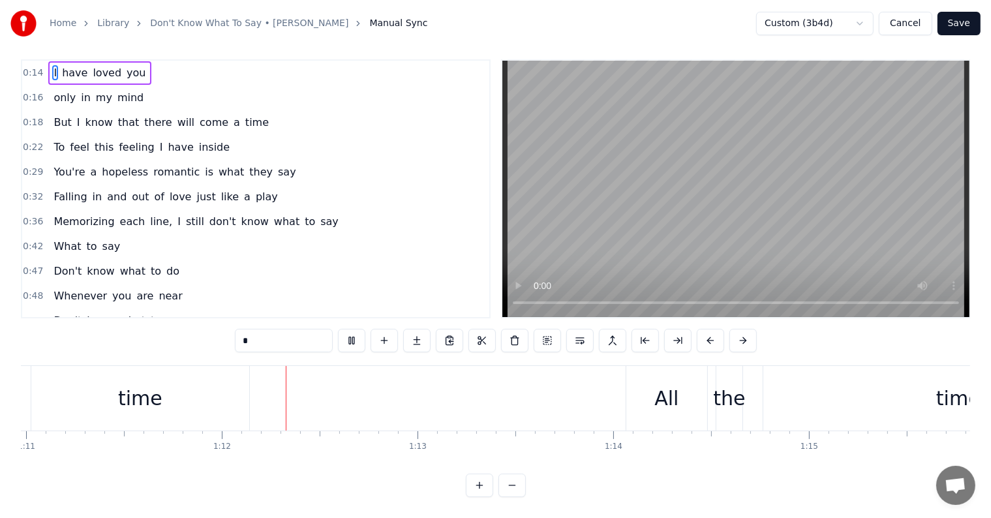
scroll to position [0, 13968]
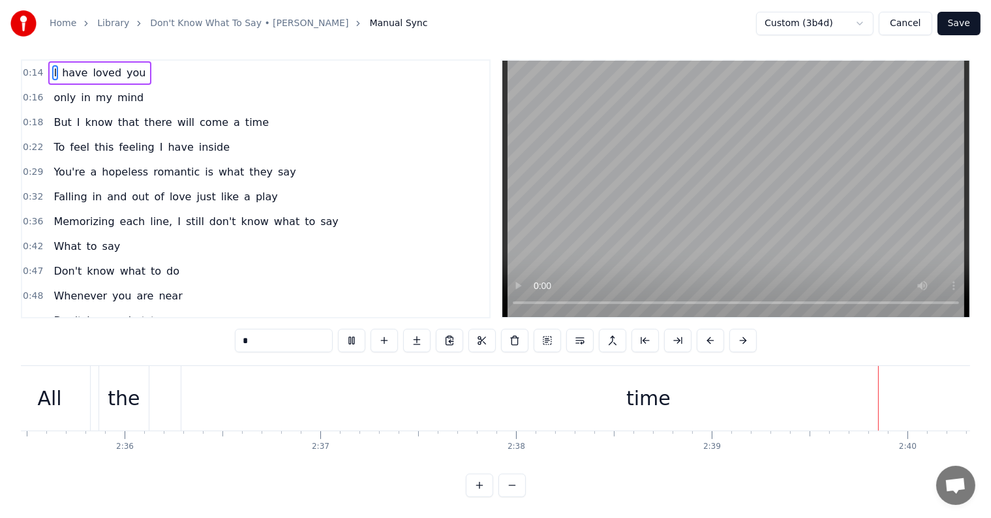
click at [967, 27] on button "Save" at bounding box center [958, 23] width 43 height 23
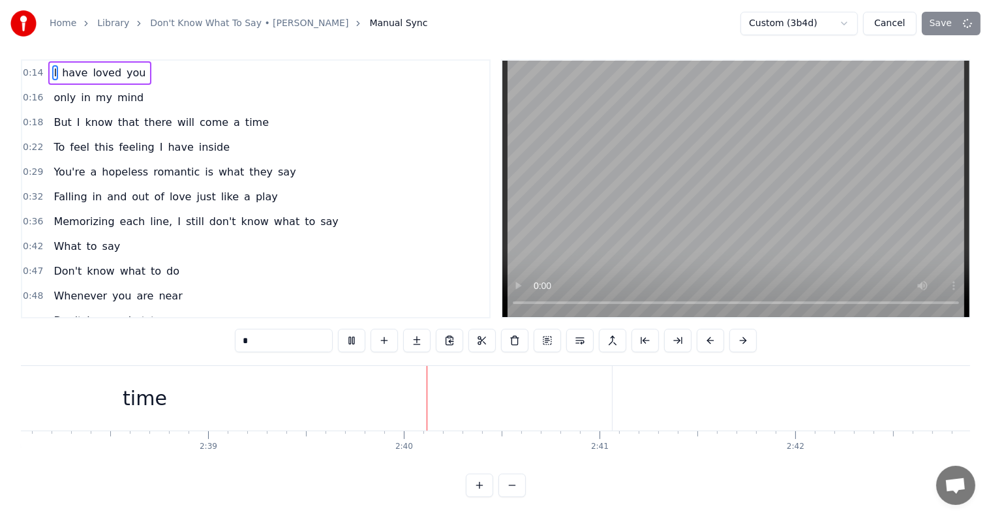
scroll to position [0, 31125]
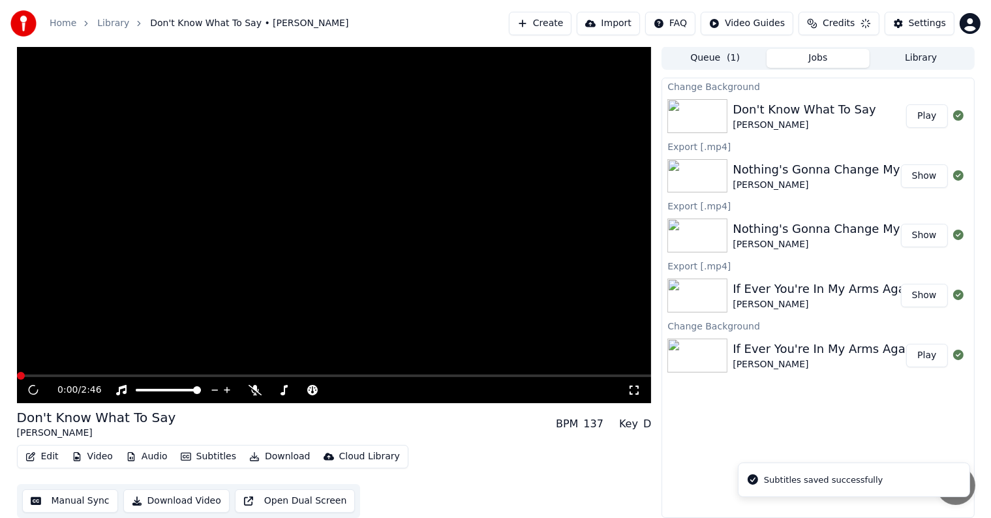
scroll to position [1, 0]
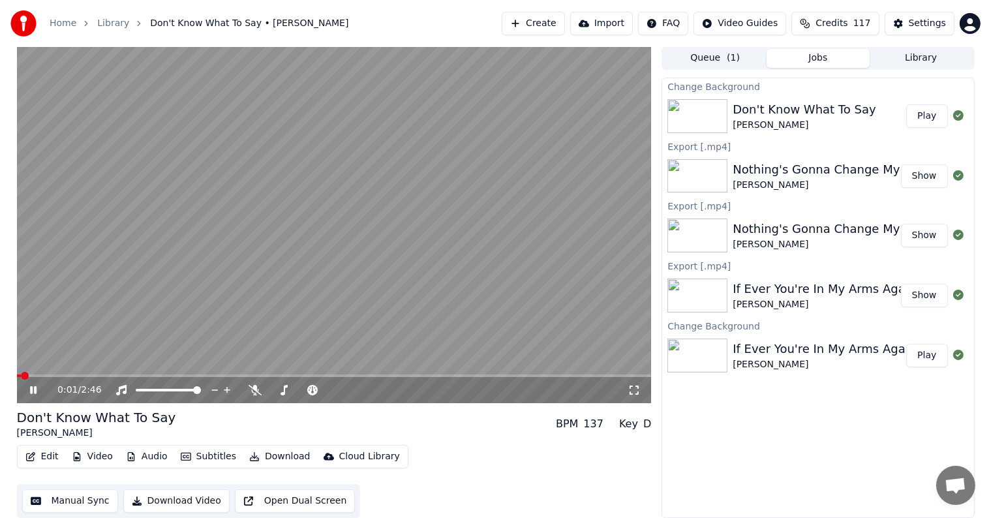
click at [325, 243] on video at bounding box center [334, 224] width 635 height 357
click at [270, 459] on button "Download" at bounding box center [280, 456] width 72 height 18
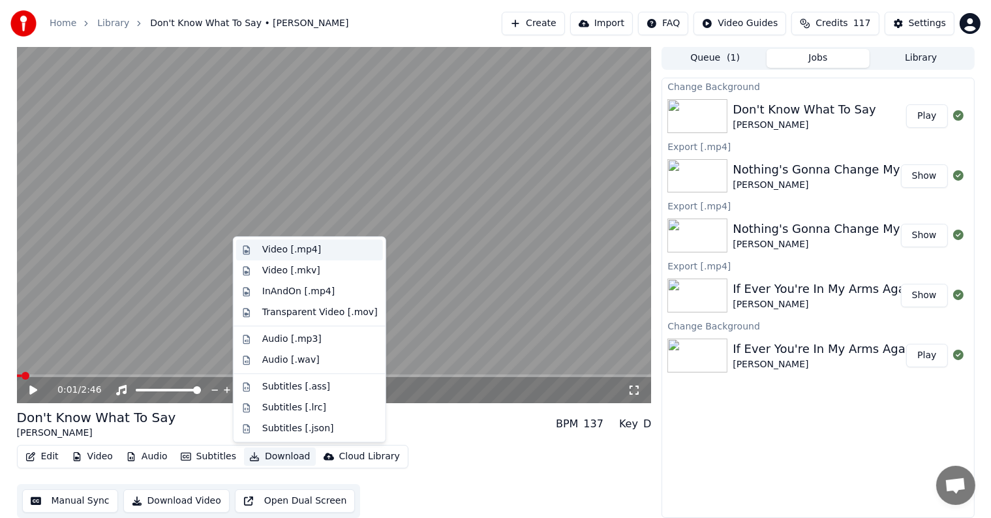
click at [295, 250] on div "Video [.mp4]" at bounding box center [291, 249] width 59 height 13
